Goal: Task Accomplishment & Management: Use online tool/utility

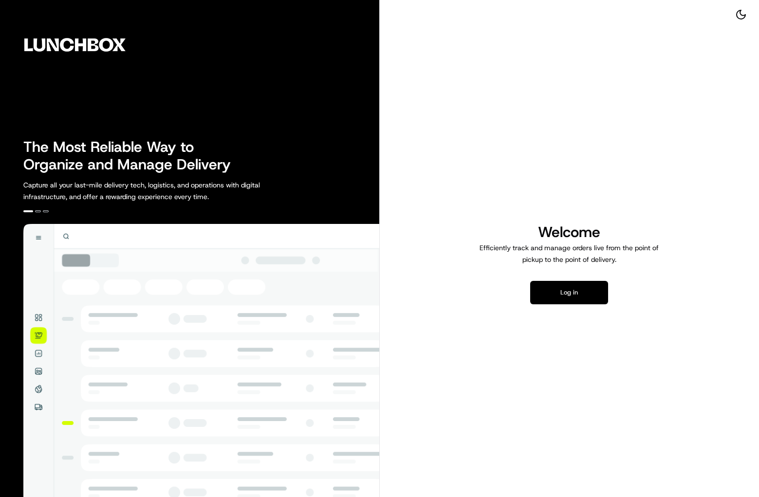
click at [542, 291] on button "Log in" at bounding box center [569, 292] width 78 height 23
